Goal: Task Accomplishment & Management: Use online tool/utility

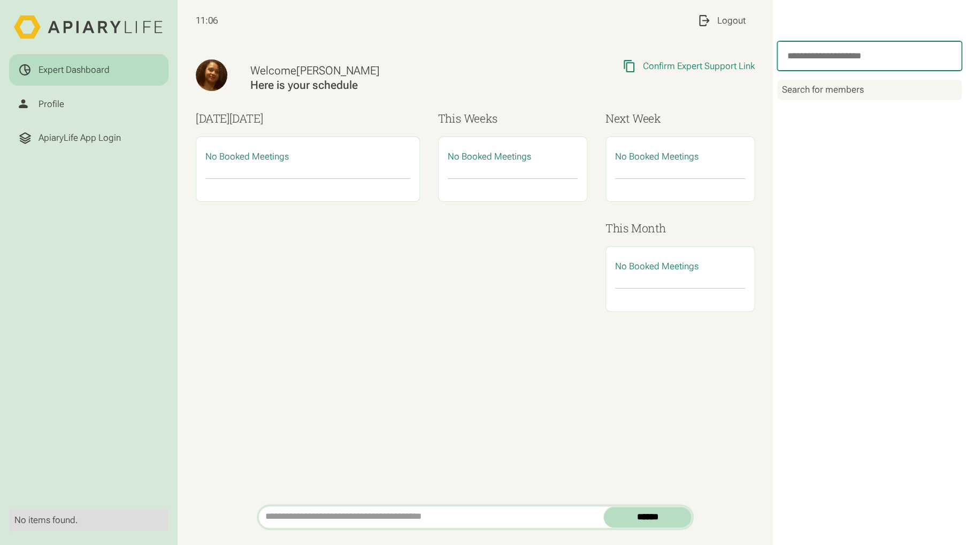
click at [817, 59] on input "search" at bounding box center [870, 55] width 184 height 29
type input "*****"
